Goal: Navigation & Orientation: Find specific page/section

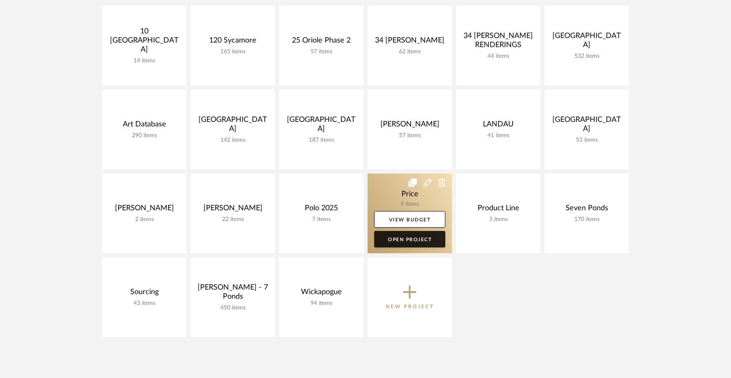
scroll to position [202, 0]
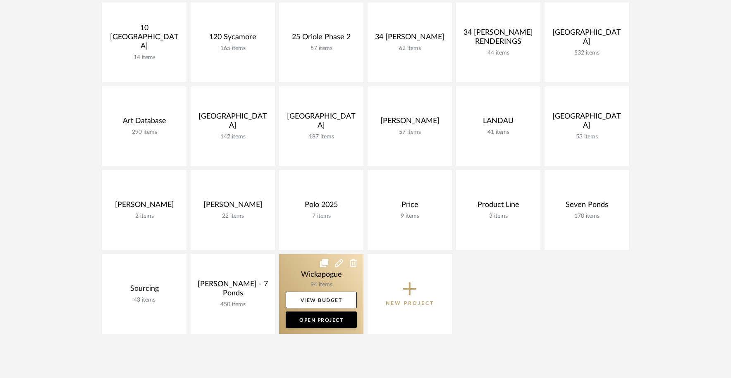
click at [298, 274] on link at bounding box center [321, 294] width 84 height 80
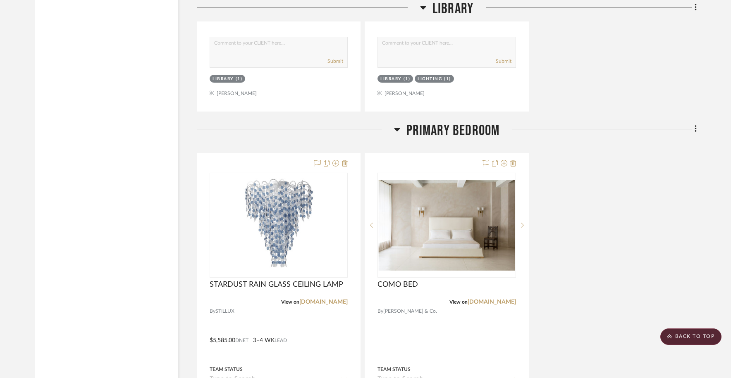
scroll to position [5527, 0]
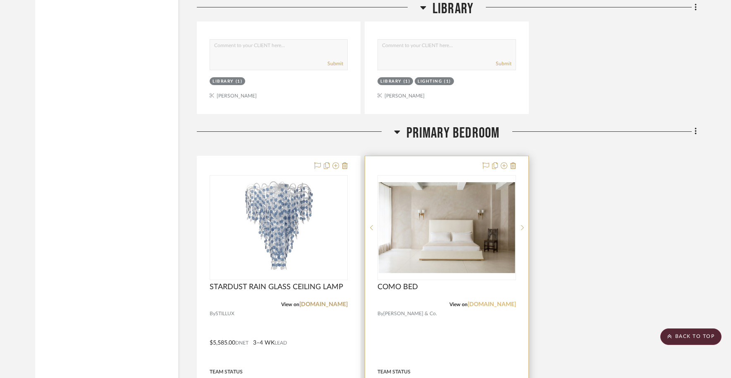
click at [500, 302] on link "[DOMAIN_NAME]" at bounding box center [491, 305] width 48 height 6
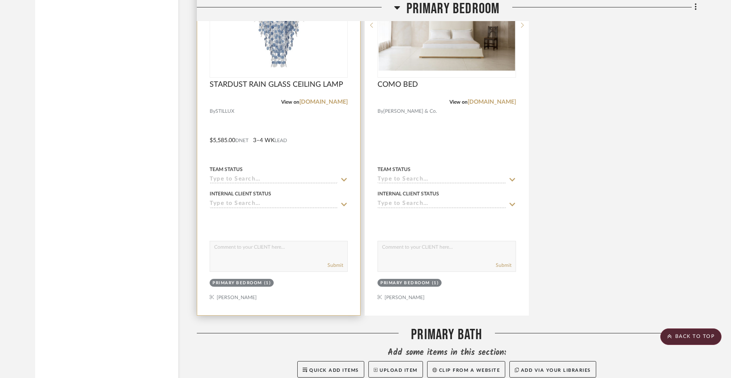
scroll to position [5715, 0]
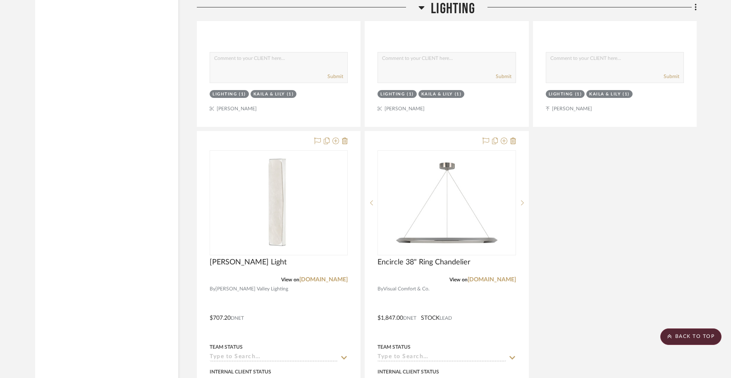
scroll to position [8760, 0]
